Goal: Transaction & Acquisition: Purchase product/service

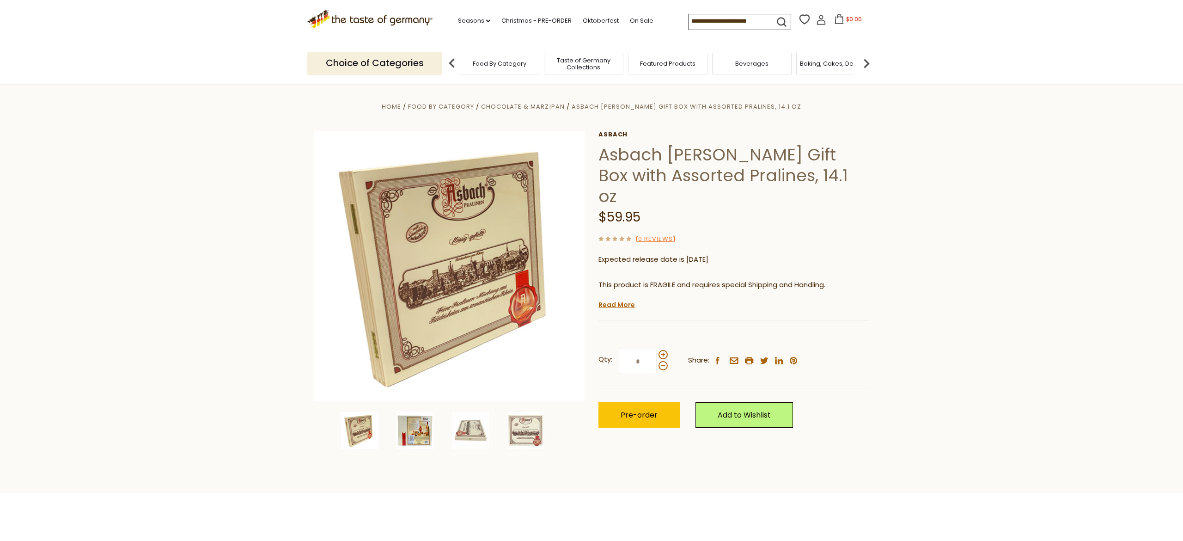
click at [423, 439] on img at bounding box center [415, 430] width 37 height 37
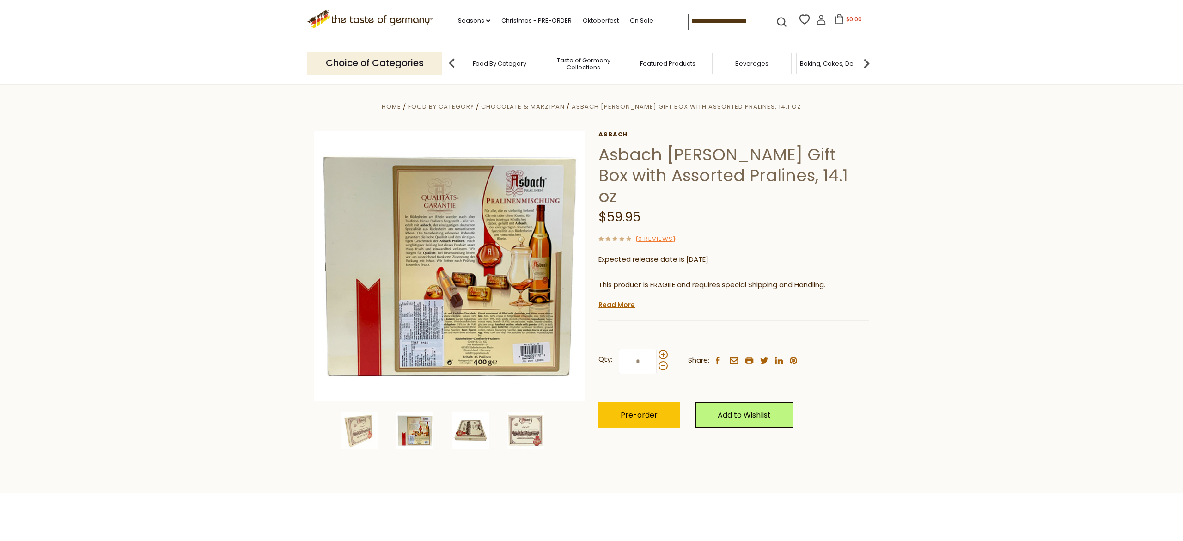
click at [461, 435] on img at bounding box center [470, 430] width 37 height 37
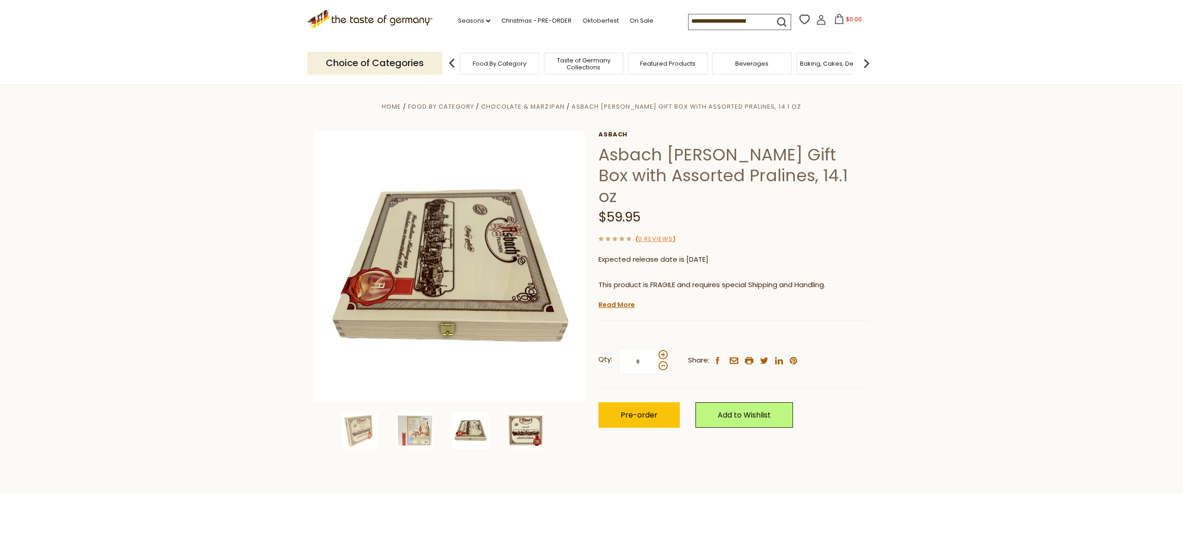
click at [517, 437] on img at bounding box center [525, 430] width 37 height 37
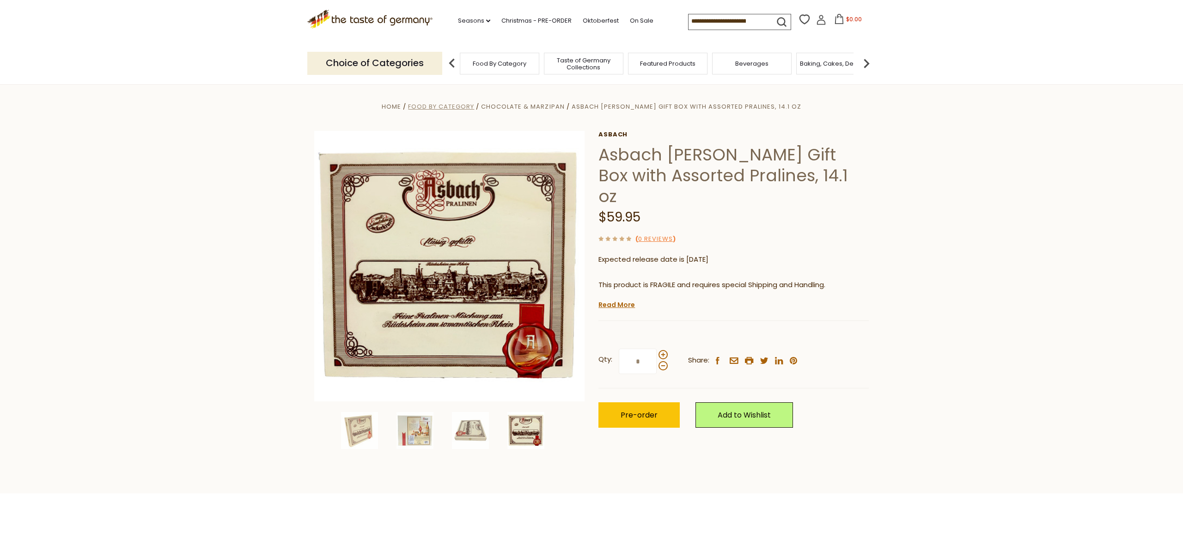
click at [463, 107] on span "Food By Category" at bounding box center [441, 106] width 66 height 9
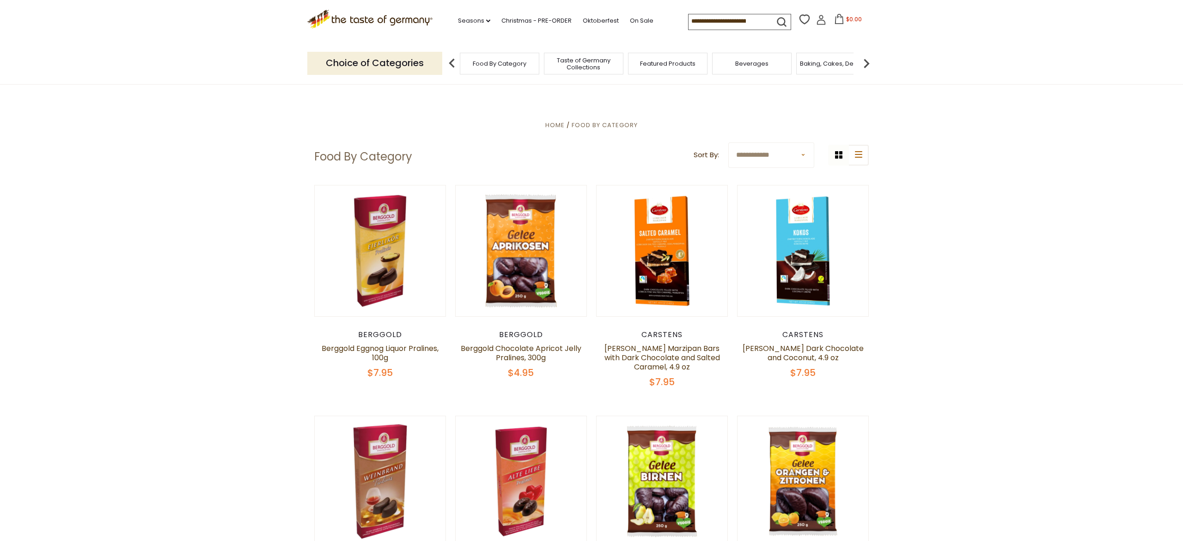
click at [728, 142] on select "**********" at bounding box center [771, 154] width 86 height 25
click at [861, 151] on div "**********" at bounding box center [774, 154] width 190 height 25
click at [407, 160] on h1 "Food By Category" at bounding box center [363, 157] width 98 height 14
click at [870, 64] on img at bounding box center [866, 63] width 18 height 18
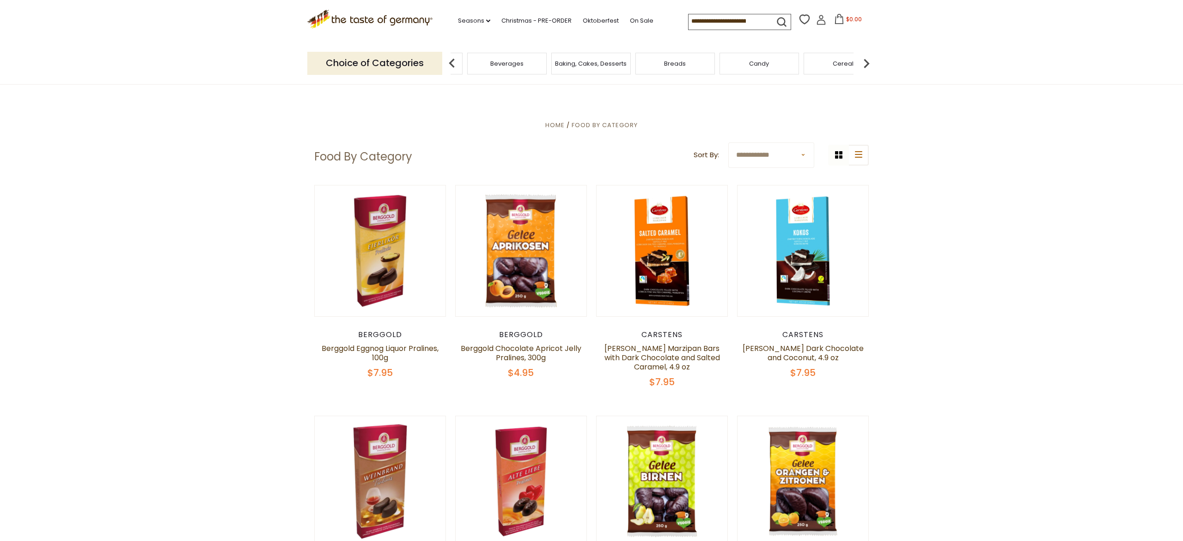
click at [870, 64] on img at bounding box center [866, 63] width 18 height 18
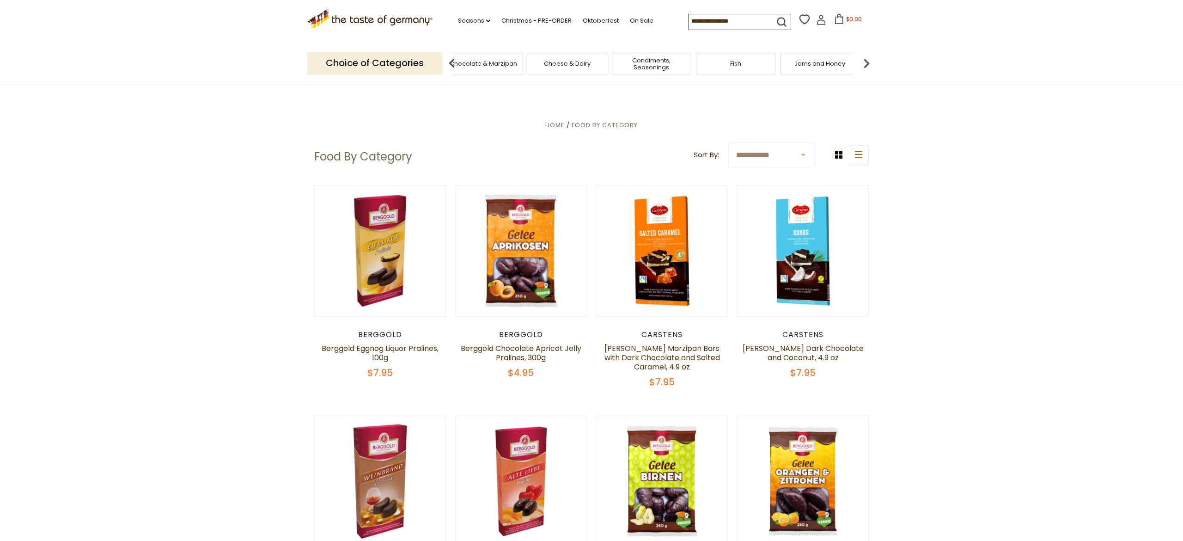
click at [870, 64] on img at bounding box center [866, 63] width 18 height 18
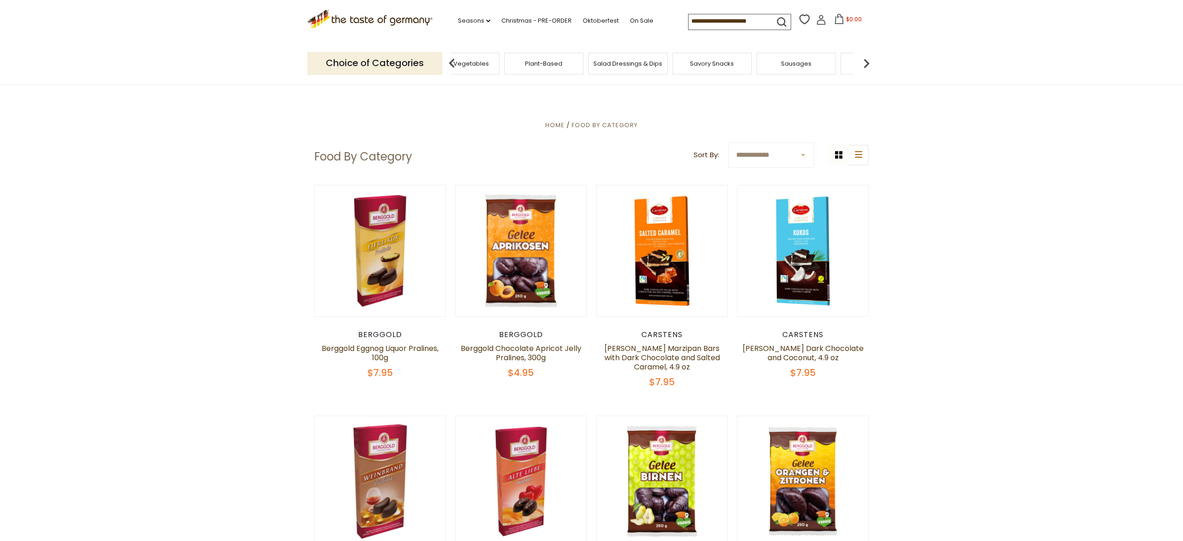
click at [870, 64] on img at bounding box center [866, 63] width 18 height 18
click at [870, 63] on img at bounding box center [866, 63] width 18 height 18
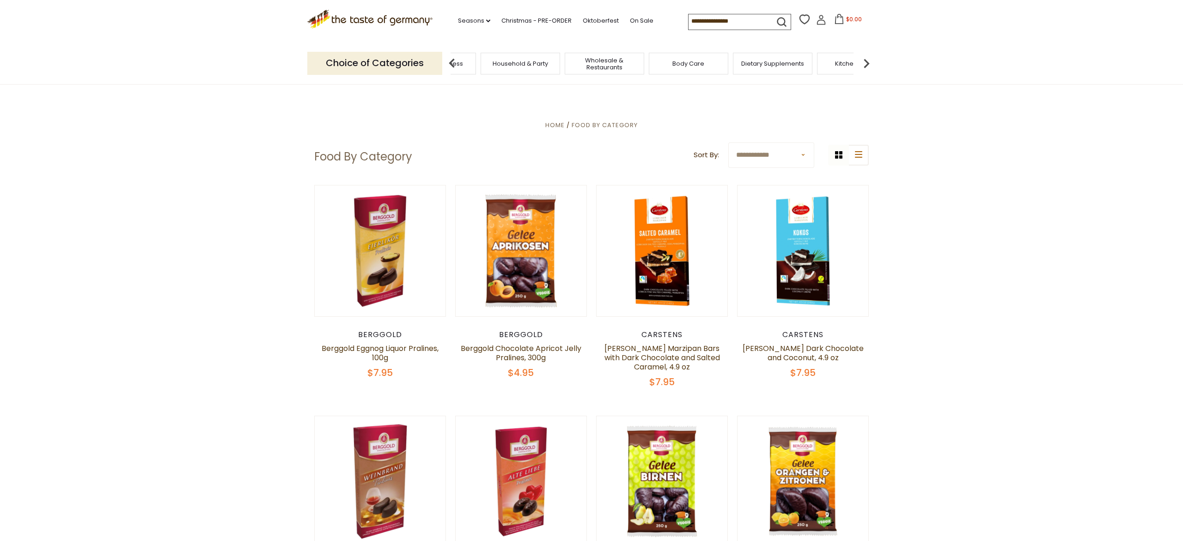
click at [870, 63] on img at bounding box center [866, 63] width 18 height 18
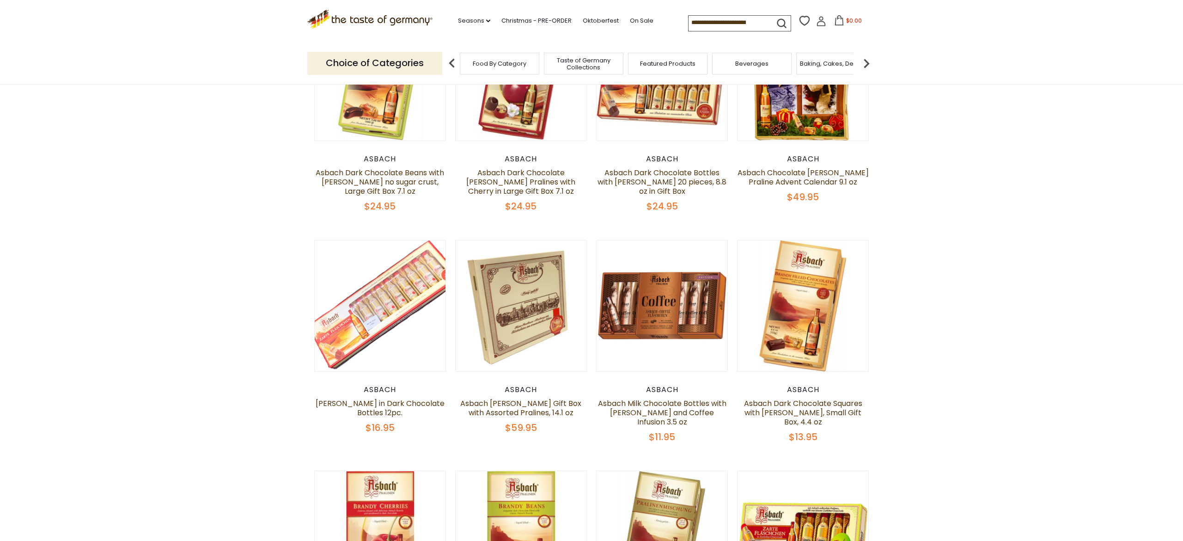
scroll to position [702, 0]
